Goal: Information Seeking & Learning: Learn about a topic

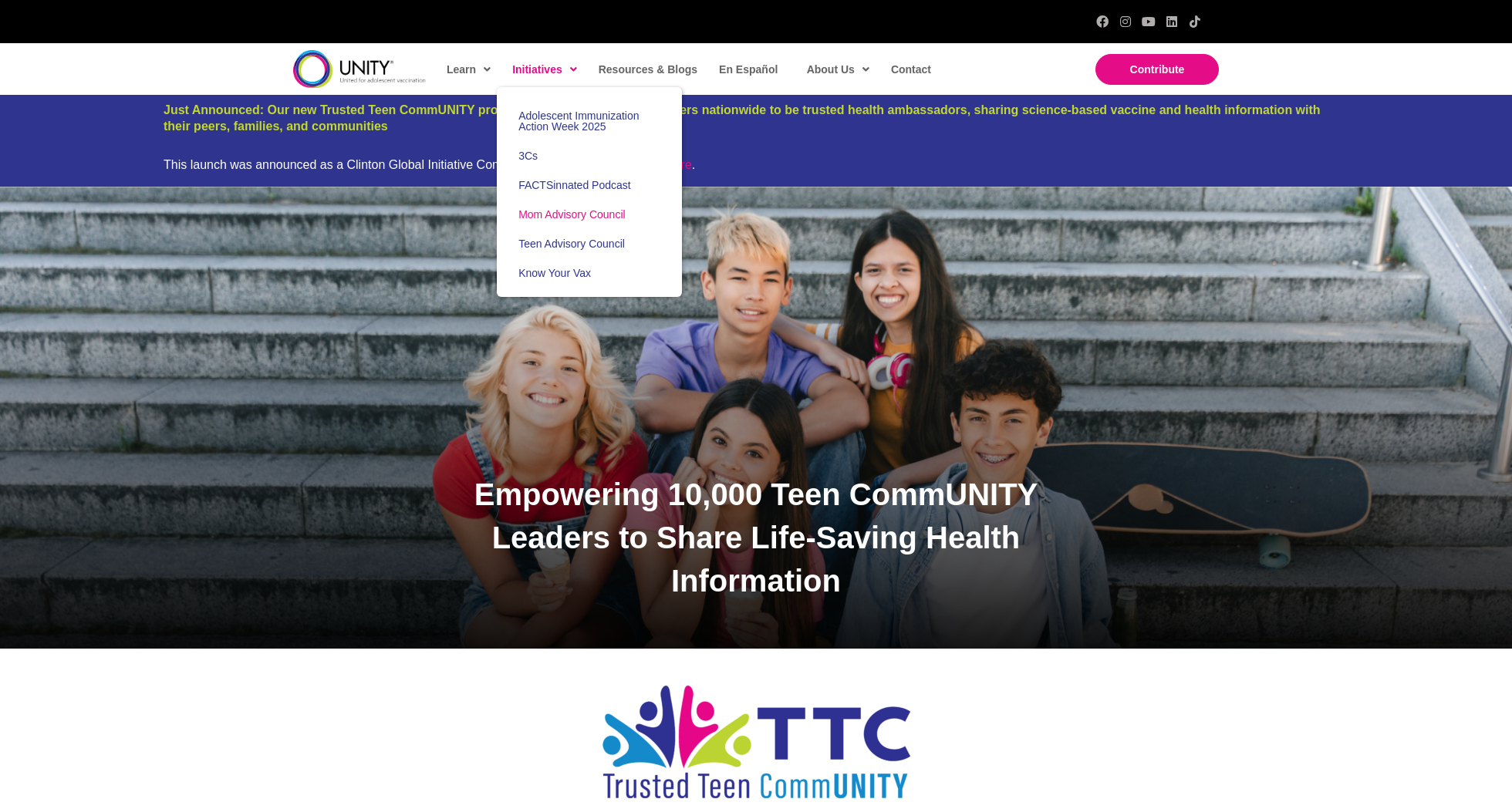
click at [570, 213] on span "Mom Advisory Council" at bounding box center [572, 214] width 107 height 12
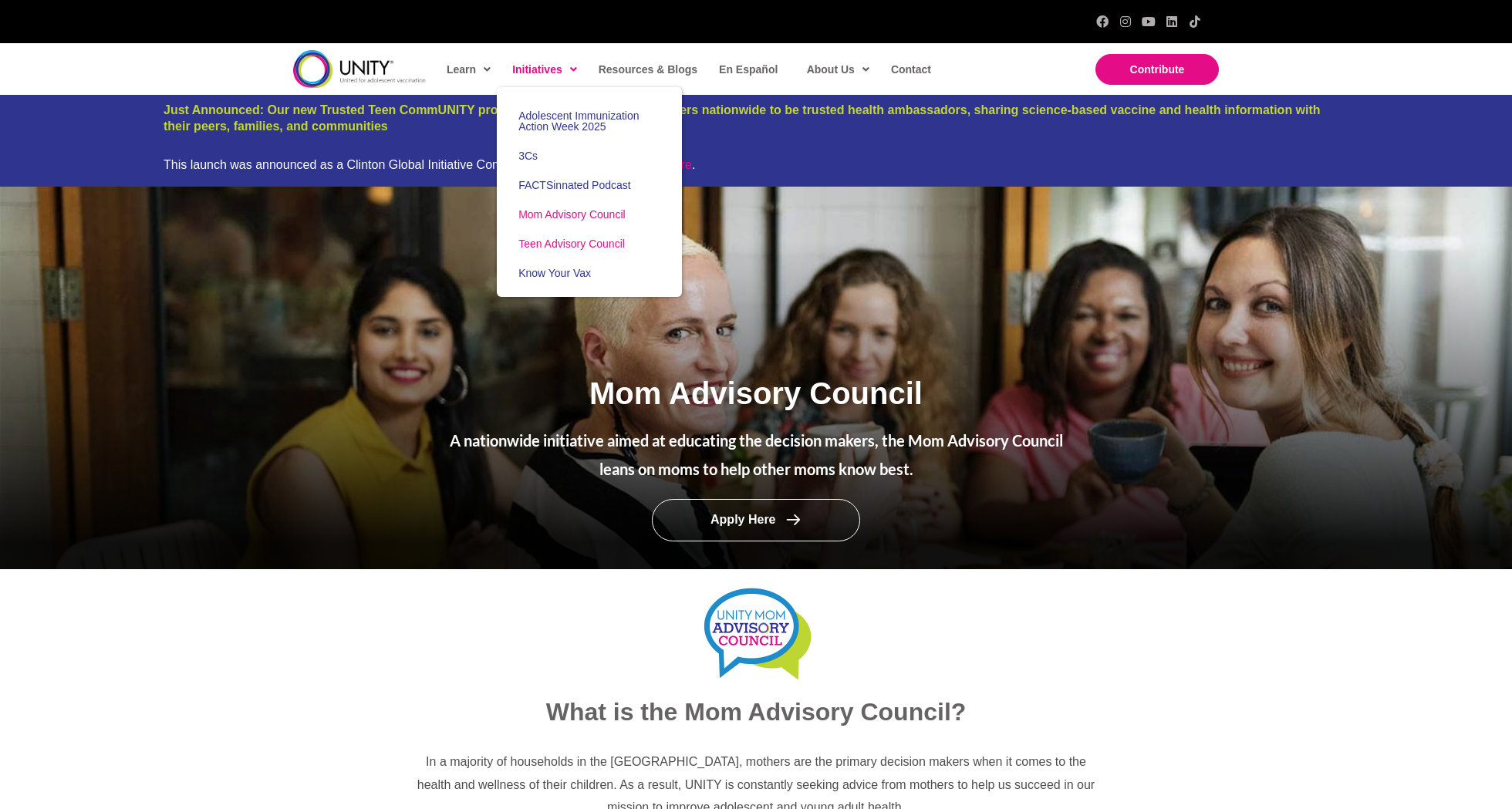
click at [563, 237] on span "Teen Advisory Council" at bounding box center [571, 243] width 106 height 12
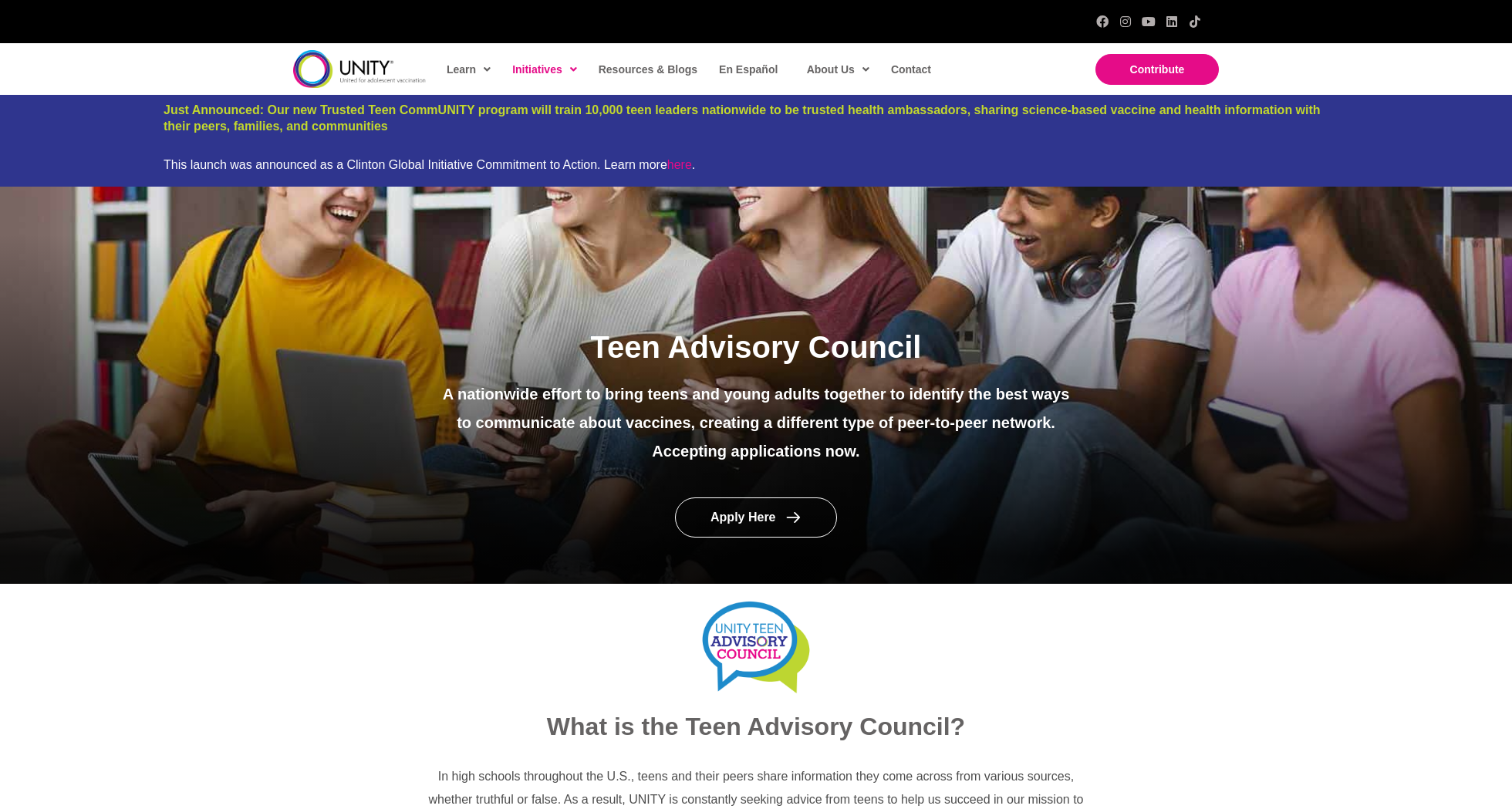
scroll to position [5, 0]
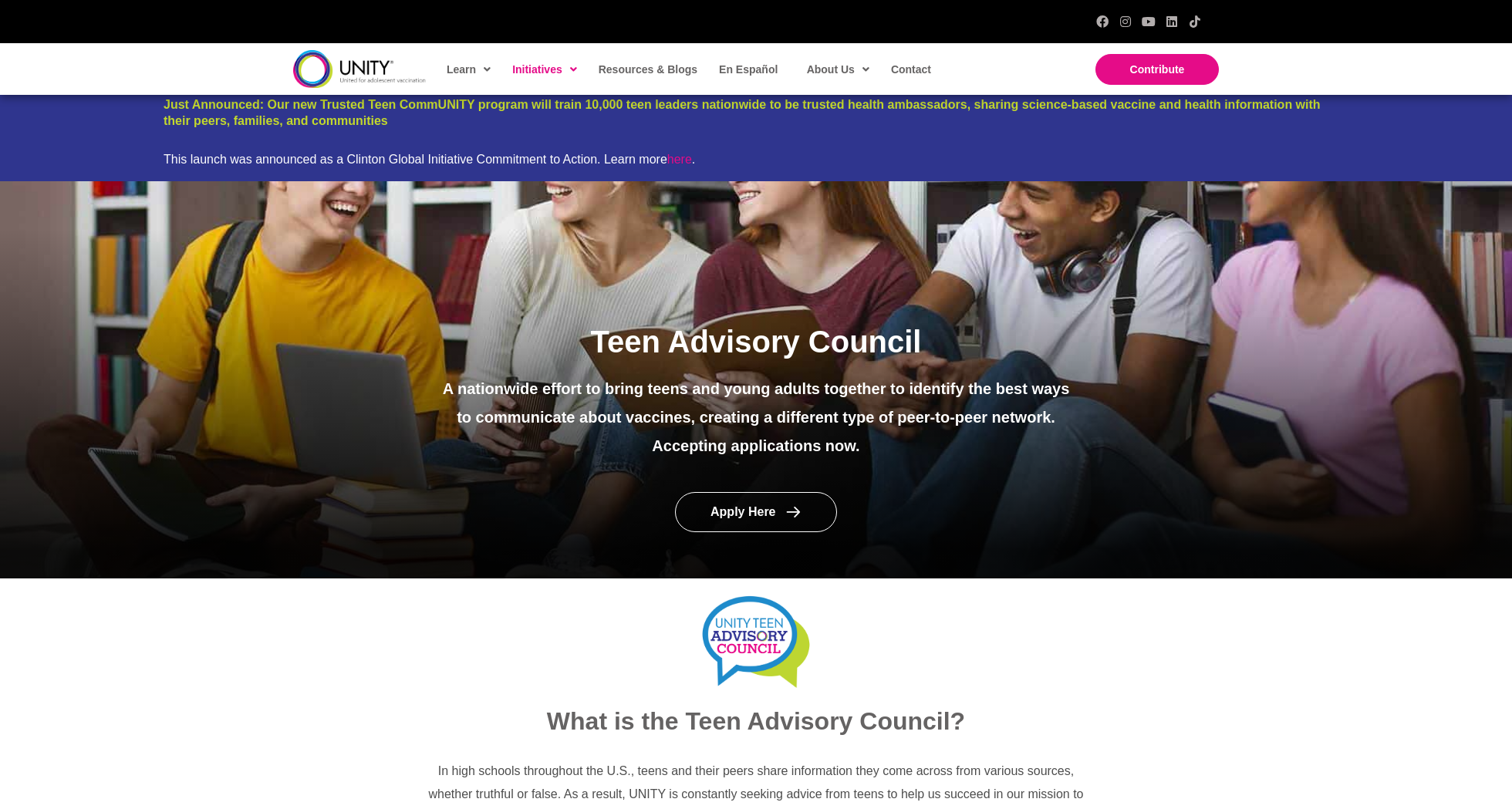
click at [1120, 361] on div "Teen Advisory Council A nationwide effort to bring teens and young adults toget…" at bounding box center [756, 379] width 1512 height 397
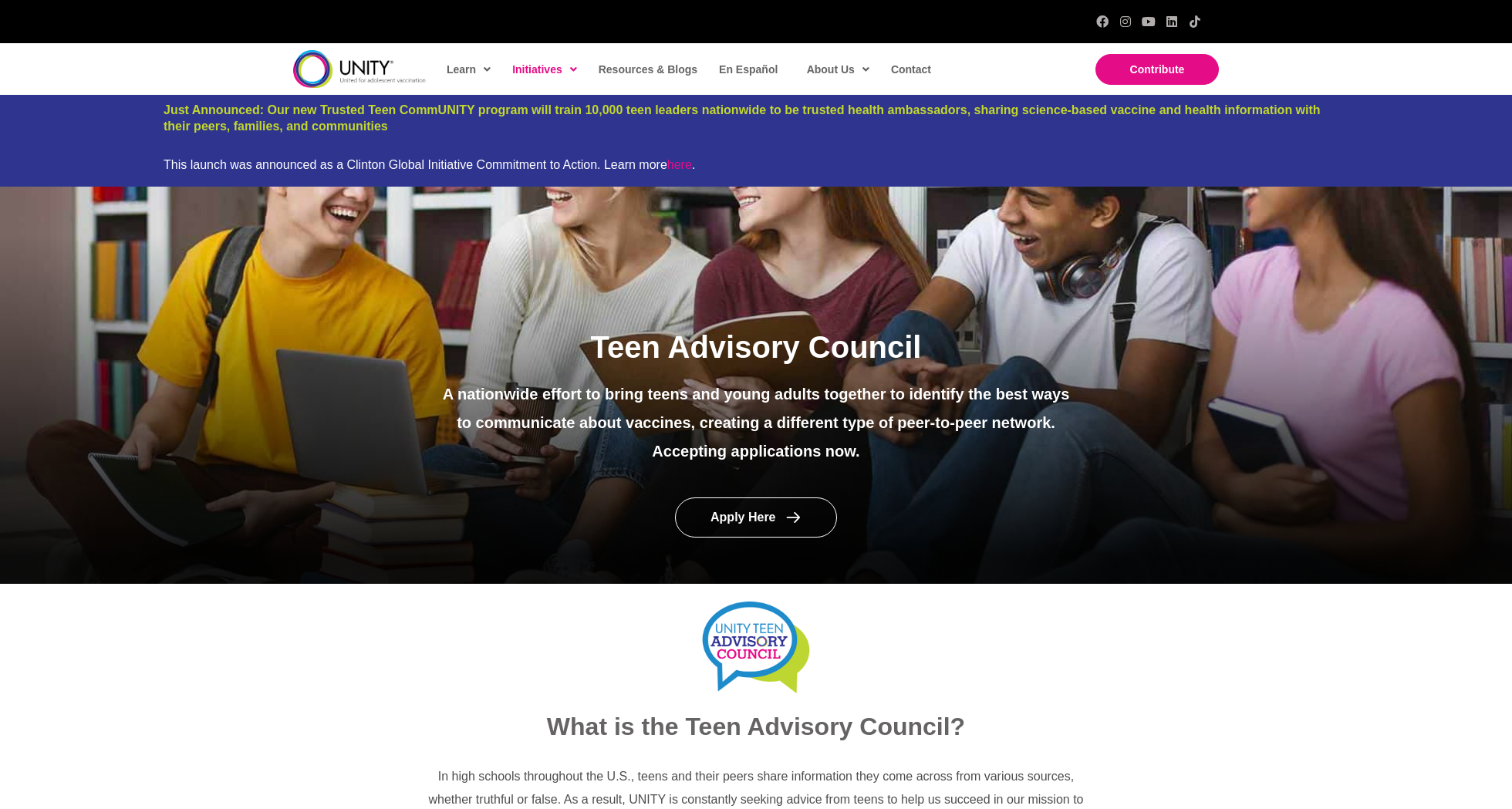
scroll to position [0, 0]
click at [1038, 144] on div at bounding box center [756, 150] width 1185 height 15
click at [1115, 167] on div "This launch was announced as a Clinton Global Initiative Commitment to Action. …" at bounding box center [756, 165] width 1185 height 15
click at [1181, 119] on h3 "Just Announced: Our new Trusted Teen CommUNITY program will train 10,000 teen l…" at bounding box center [756, 119] width 1185 height 32
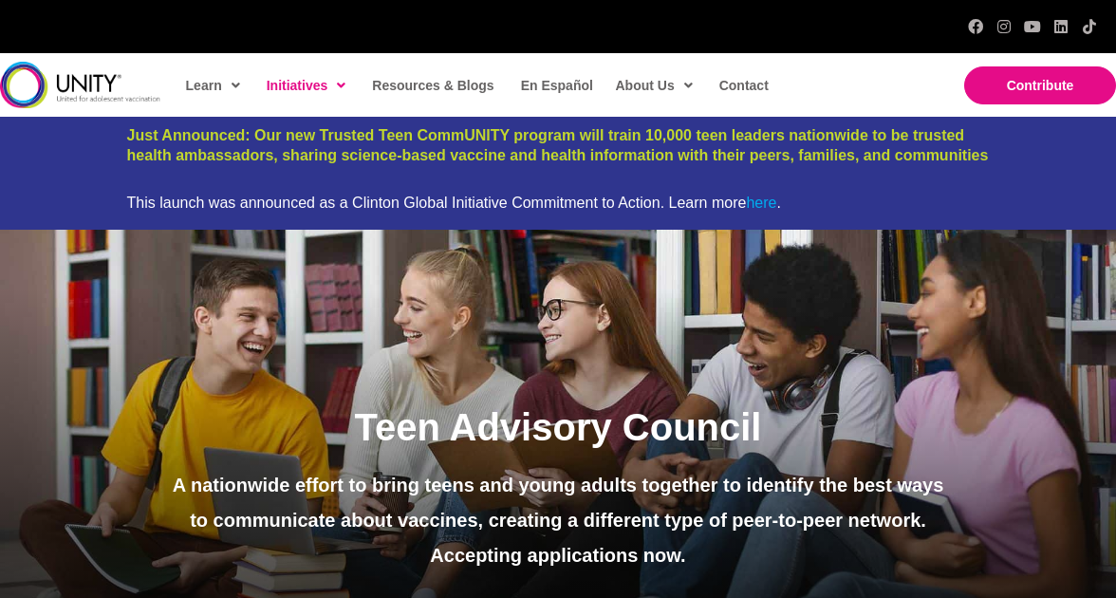
click at [762, 205] on link "here" at bounding box center [761, 203] width 30 height 16
